Goal: Task Accomplishment & Management: Use online tool/utility

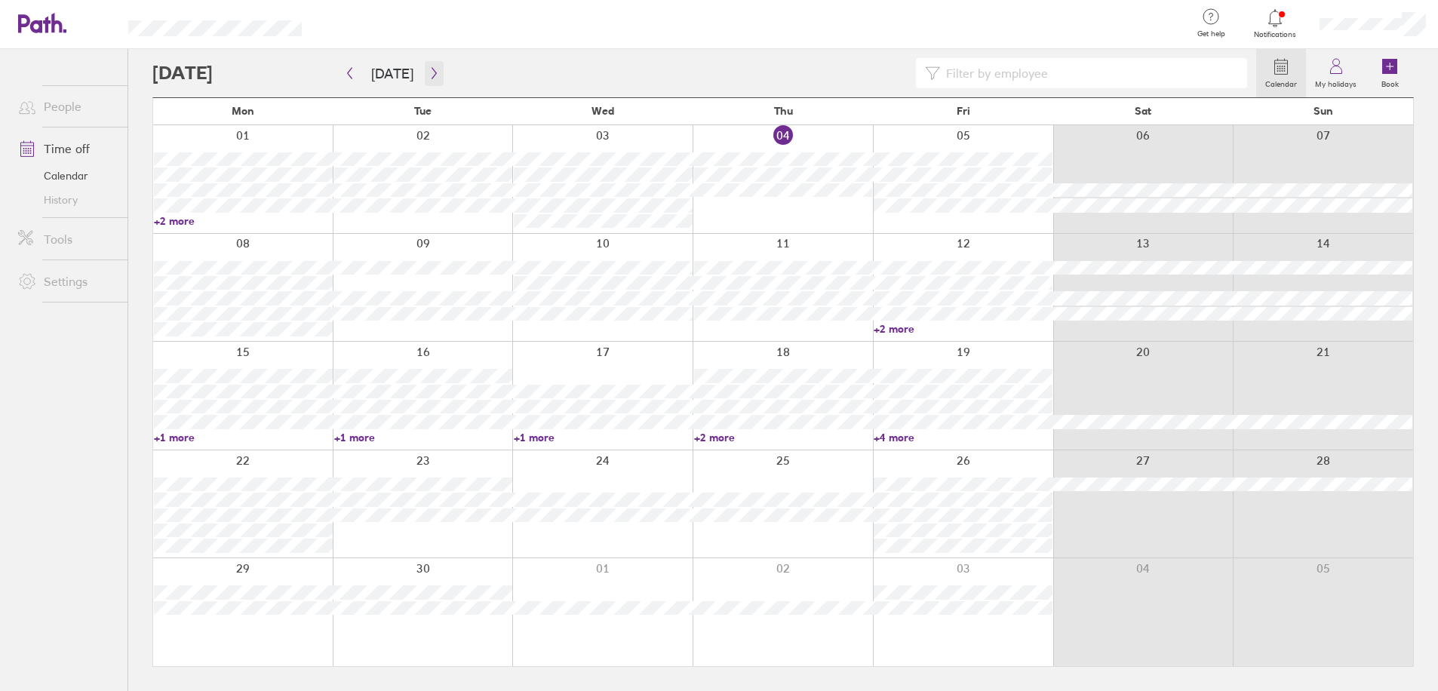
click at [425, 66] on button "button" at bounding box center [434, 73] width 19 height 25
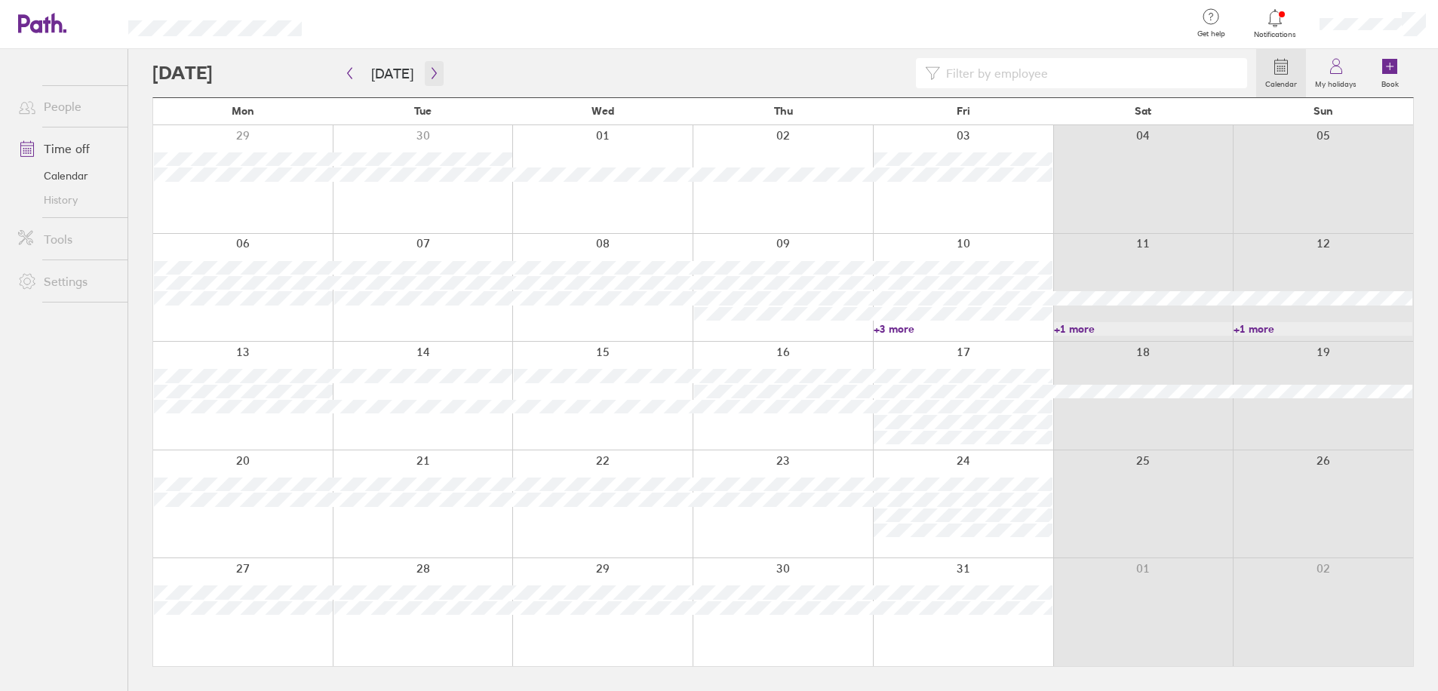
click at [431, 81] on button "button" at bounding box center [434, 73] width 19 height 25
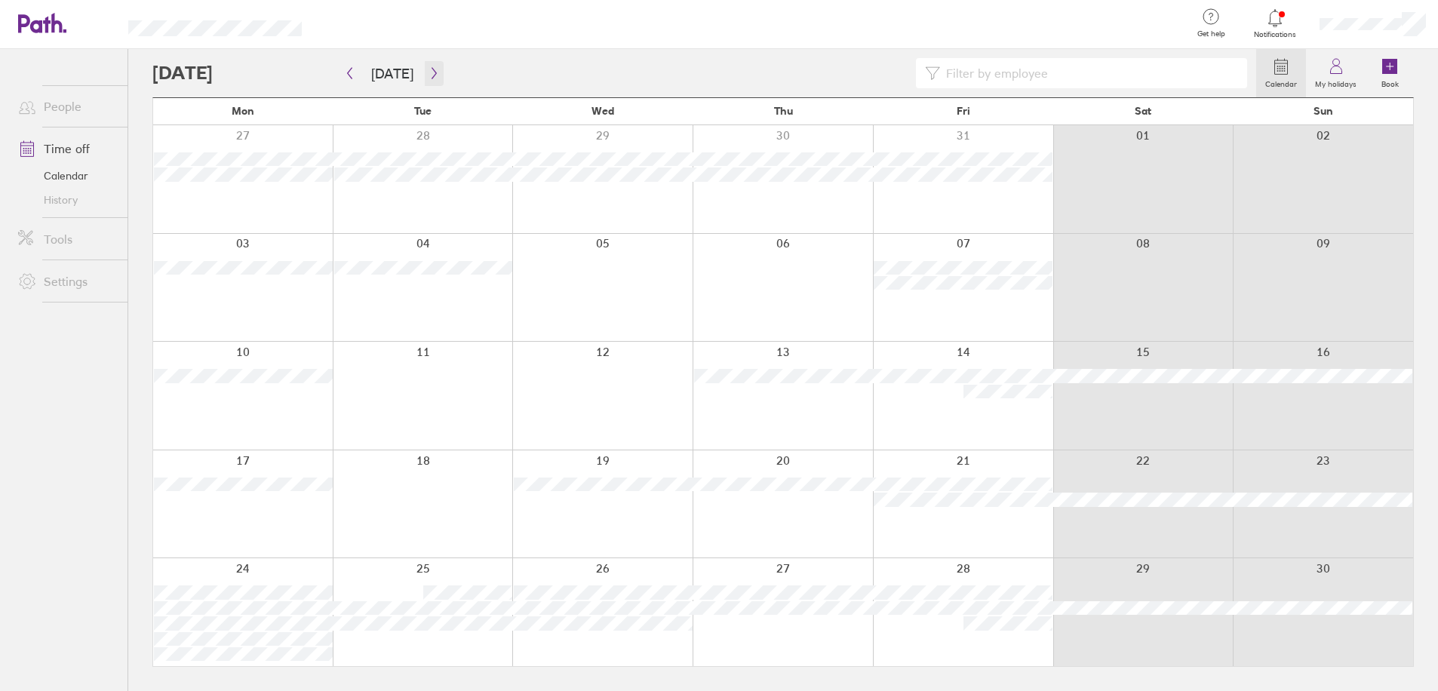
click at [435, 69] on button "button" at bounding box center [434, 73] width 19 height 25
